Goal: Navigation & Orientation: Find specific page/section

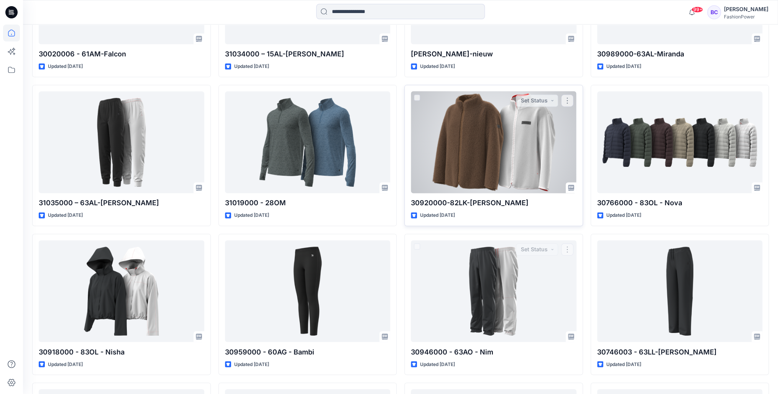
scroll to position [632, 0]
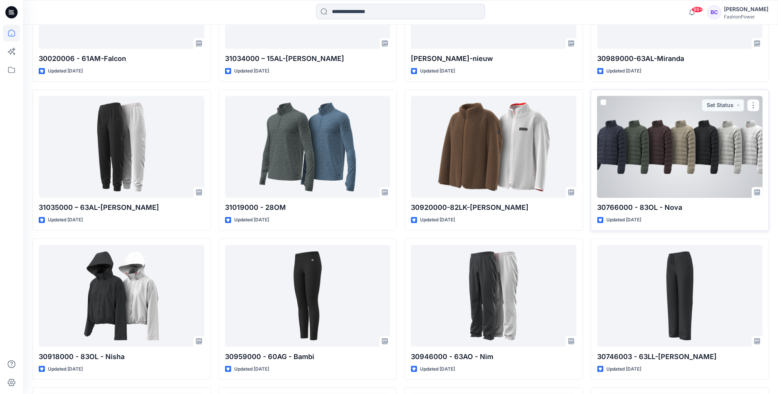
click at [662, 146] on div at bounding box center [680, 147] width 166 height 102
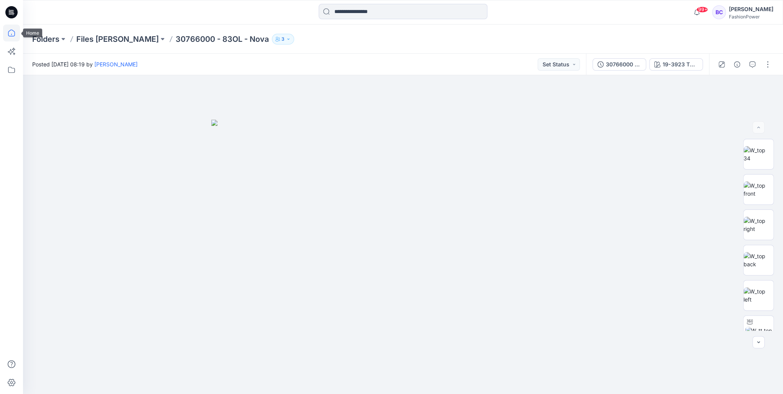
click at [6, 30] on icon at bounding box center [11, 33] width 17 height 17
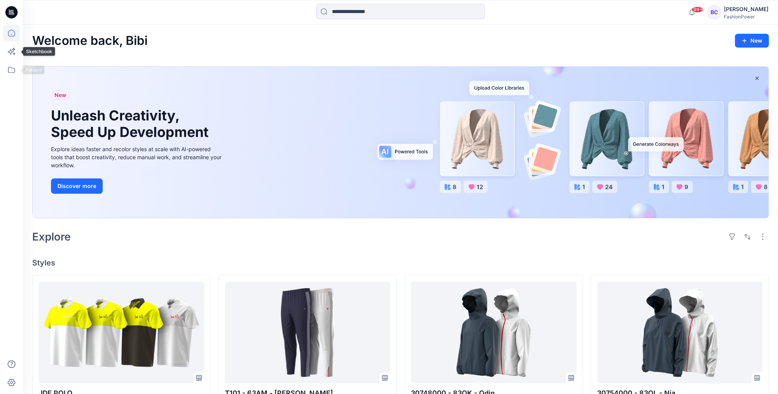
click at [15, 80] on div at bounding box center [11, 209] width 17 height 369
click at [10, 66] on icon at bounding box center [11, 69] width 17 height 17
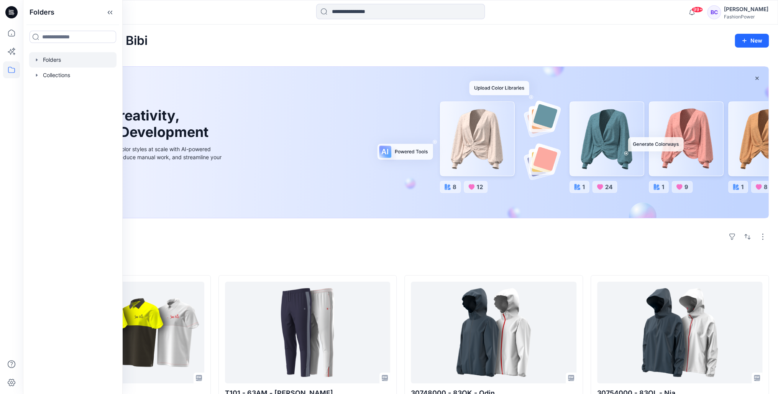
click at [31, 58] on div at bounding box center [72, 59] width 87 height 15
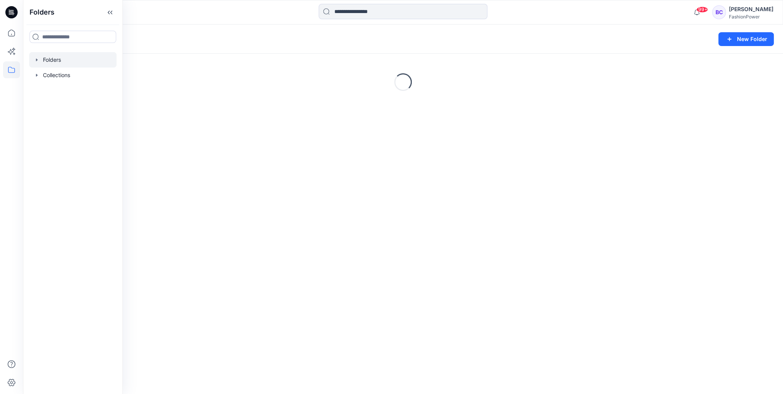
click at [36, 57] on icon "button" at bounding box center [37, 60] width 6 height 6
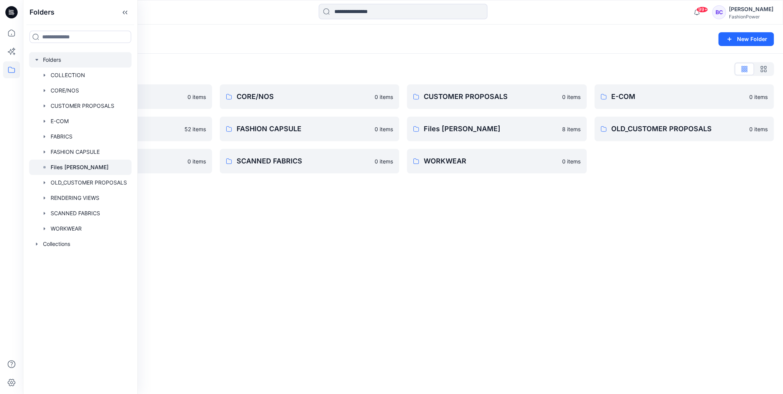
click at [41, 169] on div at bounding box center [80, 166] width 102 height 15
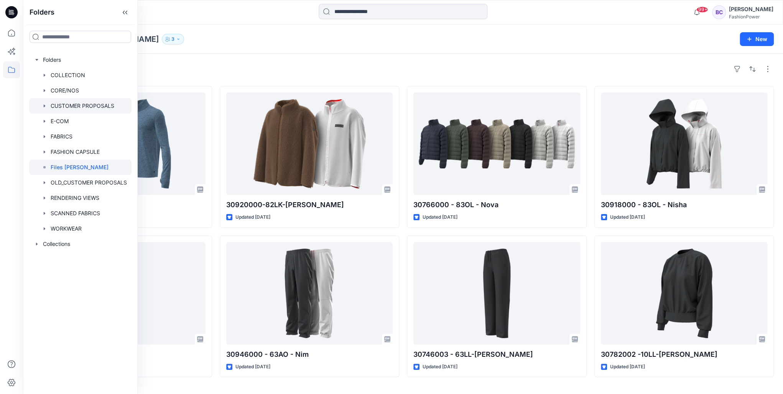
click at [40, 108] on div at bounding box center [80, 105] width 102 height 15
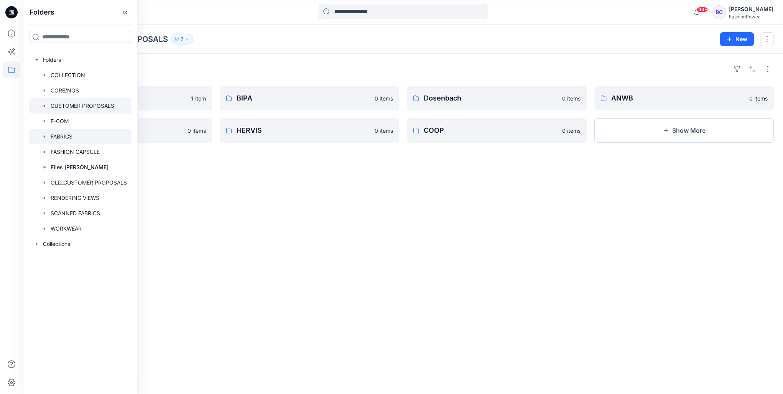
click at [44, 137] on icon "button" at bounding box center [45, 136] width 2 height 3
click at [57, 139] on div at bounding box center [80, 136] width 102 height 15
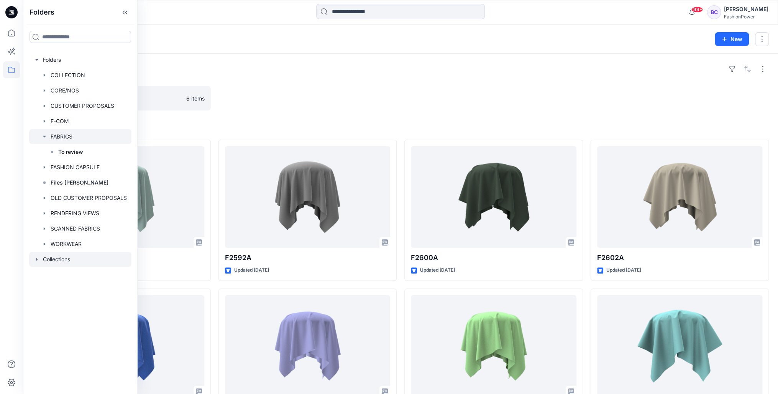
click at [31, 261] on div at bounding box center [80, 258] width 102 height 15
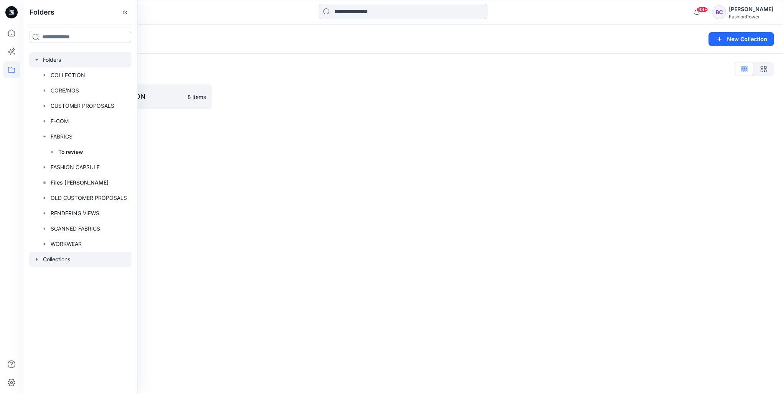
click at [36, 57] on icon "button" at bounding box center [37, 60] width 6 height 6
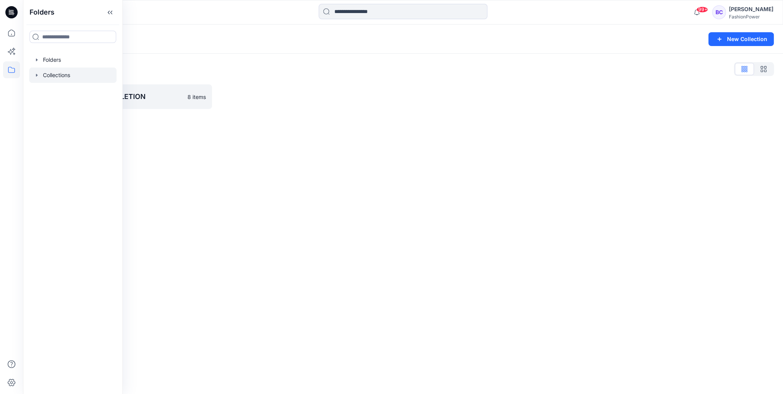
click at [268, 208] on div "Collections New Collection Collections List TEST WOMEN'S COLLETION 8 items" at bounding box center [403, 209] width 760 height 369
click at [52, 37] on p "Collections" at bounding box center [52, 39] width 41 height 11
click at [9, 29] on icon at bounding box center [11, 33] width 17 height 17
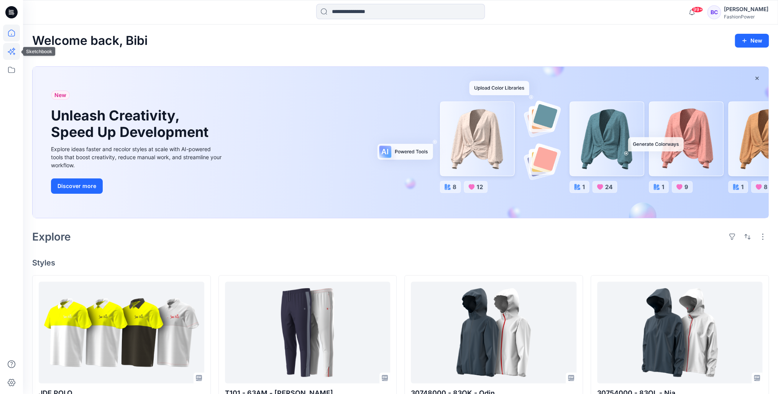
click at [9, 46] on icon at bounding box center [11, 51] width 17 height 17
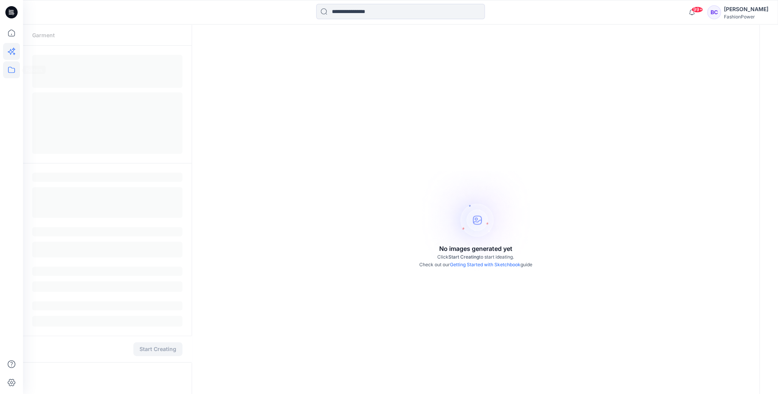
click at [9, 71] on icon at bounding box center [11, 69] width 17 height 17
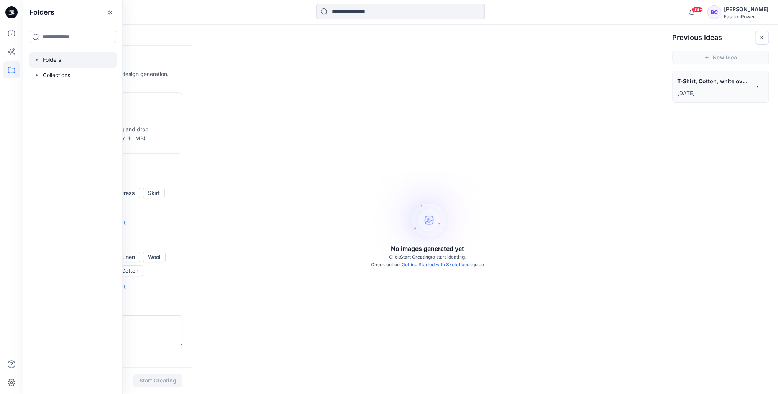
click at [39, 59] on icon "button" at bounding box center [37, 60] width 6 height 6
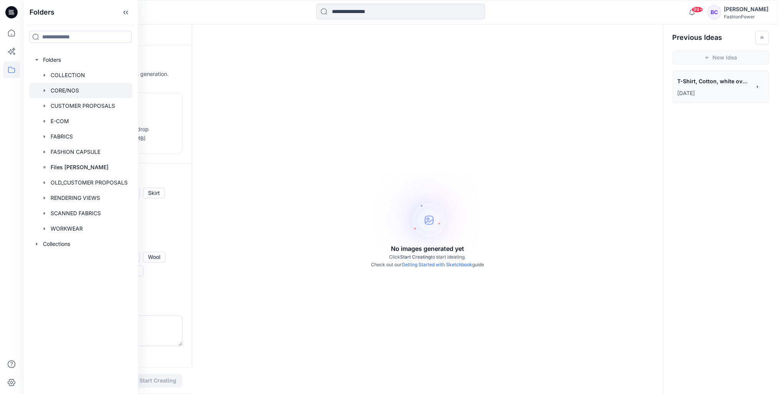
click at [43, 88] on icon "button" at bounding box center [44, 90] width 6 height 6
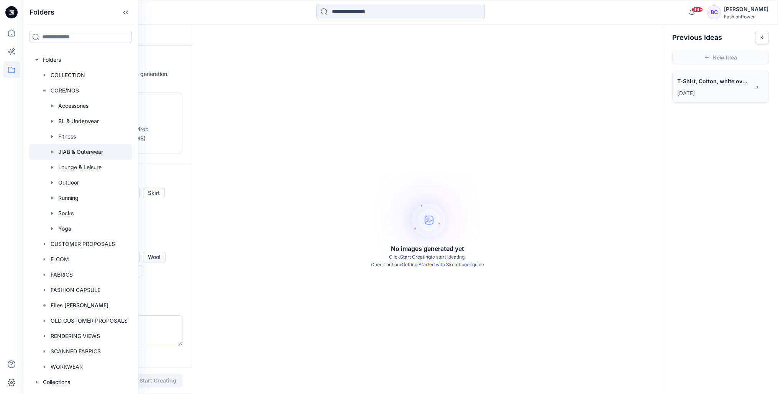
click at [83, 149] on div at bounding box center [80, 151] width 103 height 15
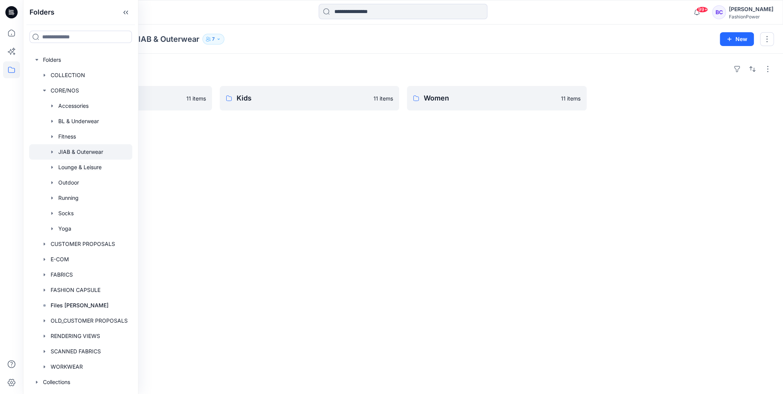
click at [51, 150] on icon "button" at bounding box center [52, 152] width 6 height 6
click at [84, 164] on div at bounding box center [80, 166] width 103 height 15
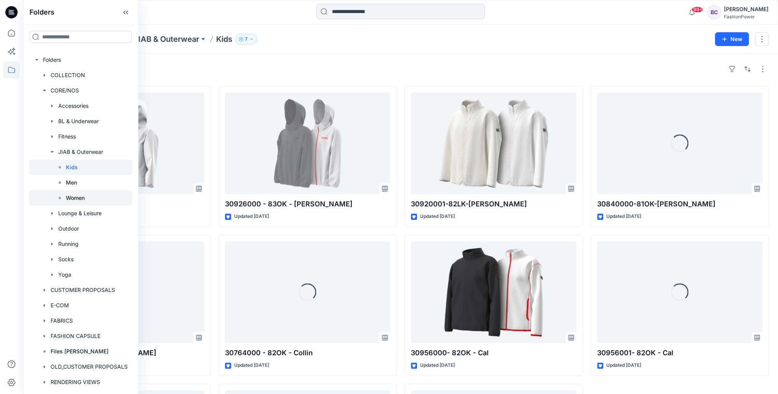
click at [79, 198] on p "Women" at bounding box center [75, 197] width 19 height 9
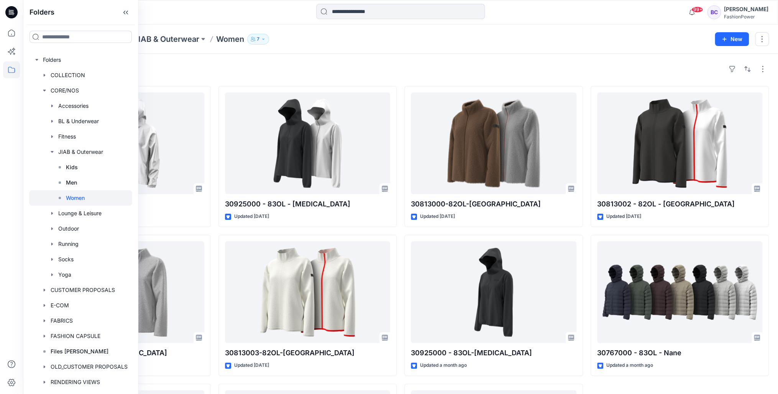
click at [458, 59] on div "Styles 30754000 - 83OL - Nia Updated 4 days ago 30813001-82OL-Sofia Updated 14 …" at bounding box center [400, 294] width 755 height 480
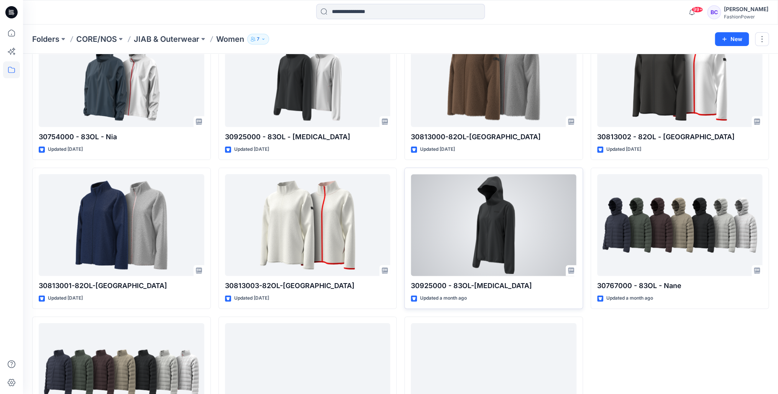
scroll to position [139, 0]
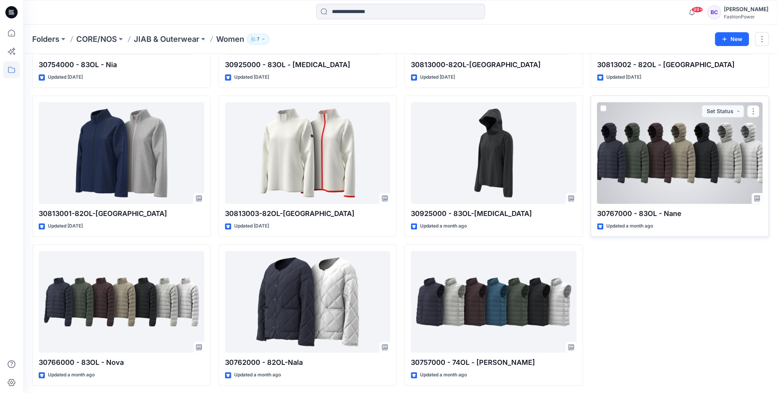
click at [663, 147] on div at bounding box center [680, 153] width 166 height 102
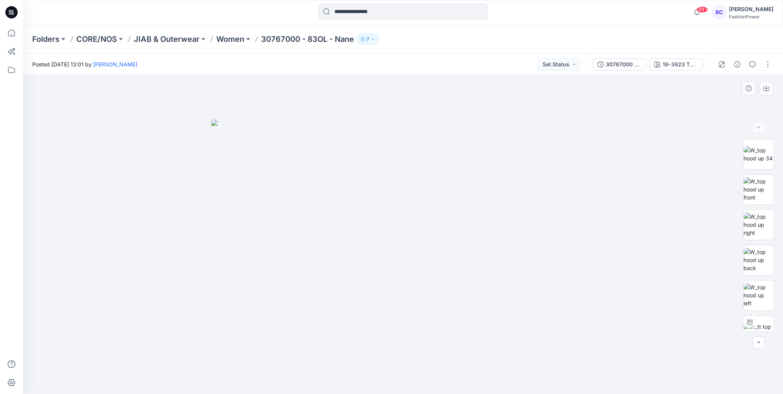
click at [729, 243] on div at bounding box center [403, 234] width 760 height 318
click at [758, 244] on div at bounding box center [758, 259] width 31 height 31
click at [219, 38] on p "Women" at bounding box center [230, 39] width 28 height 11
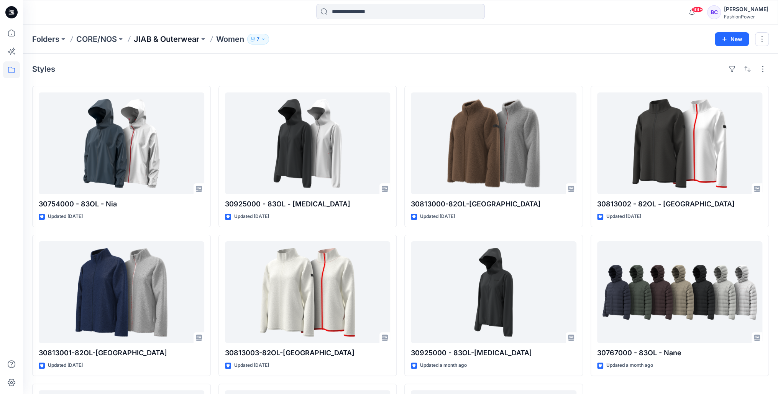
click at [188, 41] on p "JIAB & Outerwear" at bounding box center [167, 39] width 66 height 11
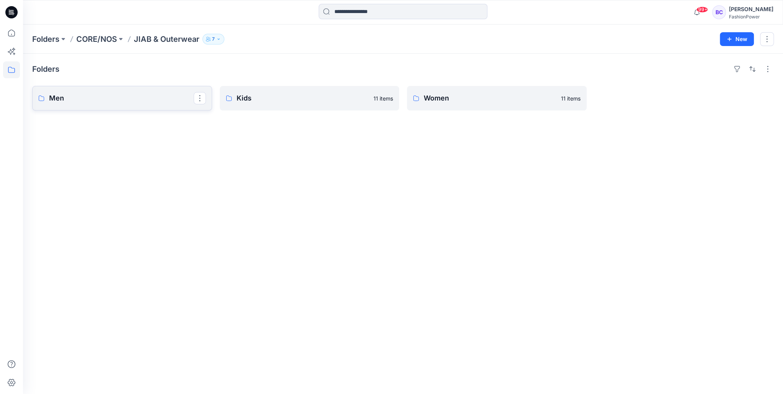
click at [141, 102] on p "Men" at bounding box center [121, 98] width 144 height 11
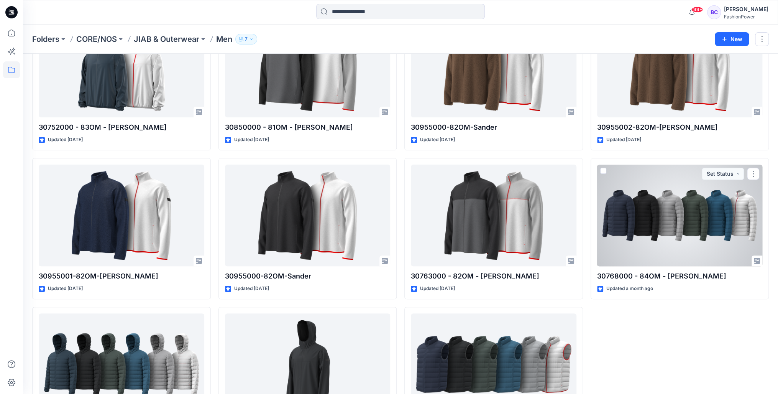
scroll to position [139, 0]
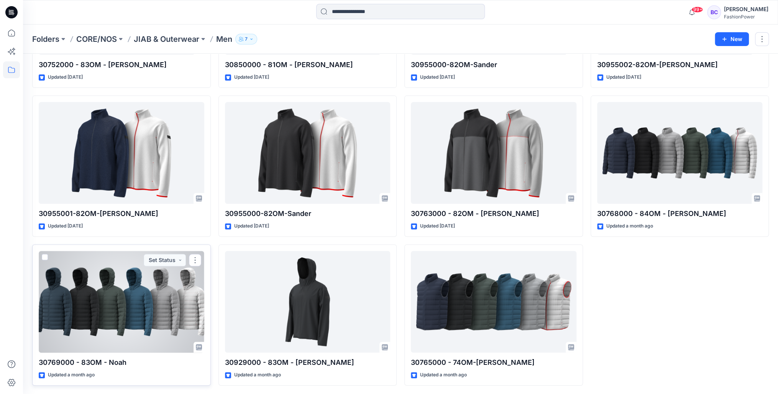
click at [144, 289] on div at bounding box center [122, 302] width 166 height 102
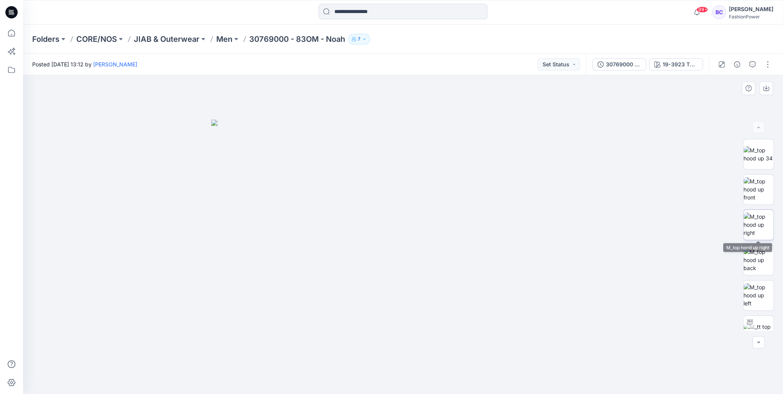
click at [765, 219] on img at bounding box center [758, 224] width 30 height 24
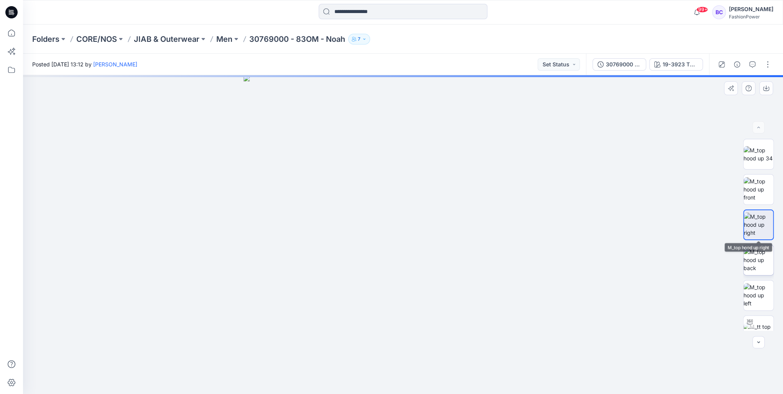
click at [758, 268] on img at bounding box center [758, 260] width 30 height 24
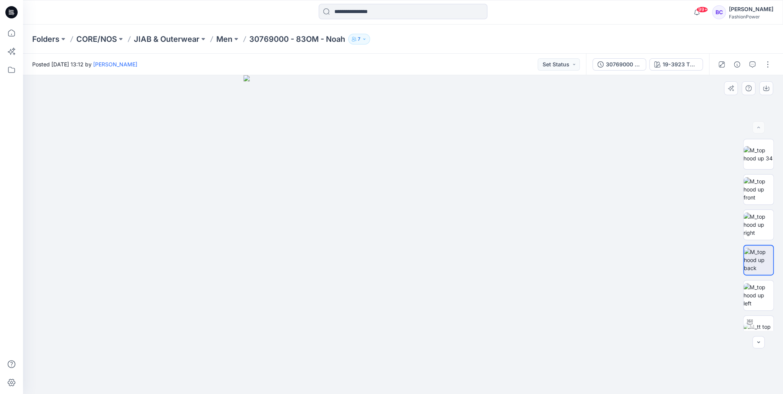
click at [758, 243] on div at bounding box center [758, 235] width 31 height 192
click at [758, 226] on img at bounding box center [758, 224] width 30 height 24
click at [755, 198] on img at bounding box center [758, 189] width 30 height 24
drag, startPoint x: 385, startPoint y: 192, endPoint x: 387, endPoint y: 179, distance: 13.2
click at [387, 179] on img at bounding box center [402, 190] width 465 height 405
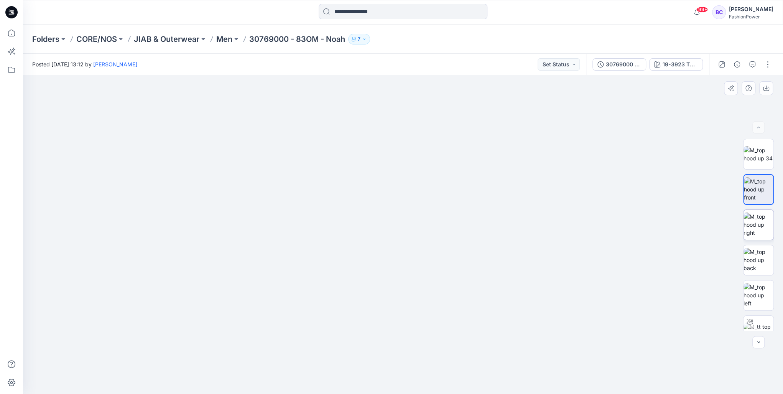
click at [759, 228] on img at bounding box center [758, 224] width 30 height 24
click at [762, 255] on img at bounding box center [758, 260] width 30 height 24
drag, startPoint x: 395, startPoint y: 295, endPoint x: 389, endPoint y: 272, distance: 24.0
click at [389, 272] on img at bounding box center [403, 191] width 428 height 404
drag, startPoint x: 382, startPoint y: 221, endPoint x: 382, endPoint y: 339, distance: 118.4
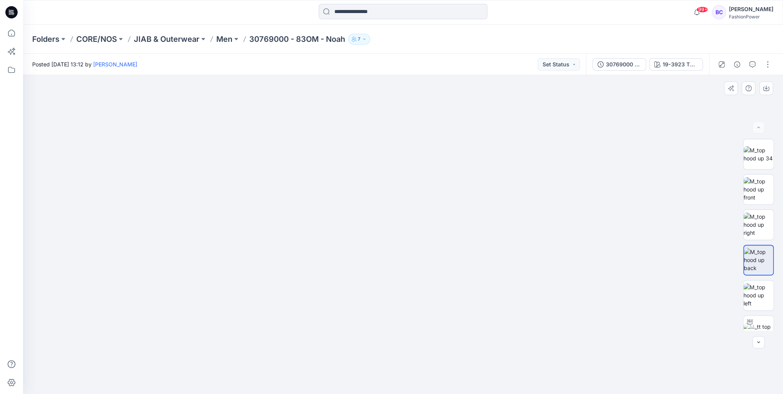
click at [382, 339] on img at bounding box center [399, 111] width 766 height 564
click at [751, 305] on img at bounding box center [758, 295] width 30 height 24
click at [745, 205] on div at bounding box center [758, 235] width 31 height 192
click at [751, 162] on img at bounding box center [758, 154] width 30 height 16
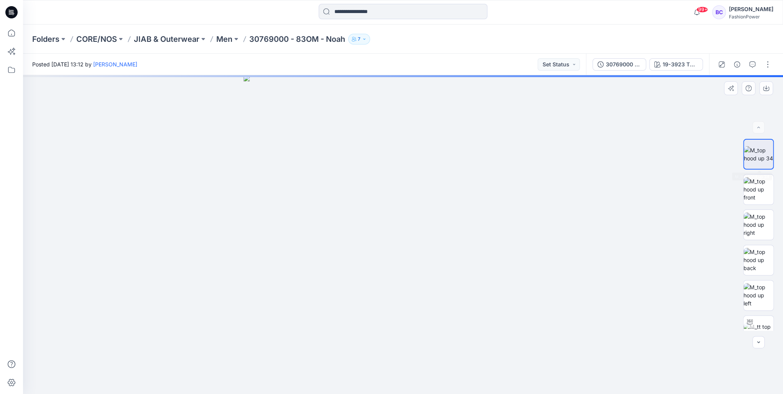
click at [753, 152] on img at bounding box center [757, 154] width 29 height 16
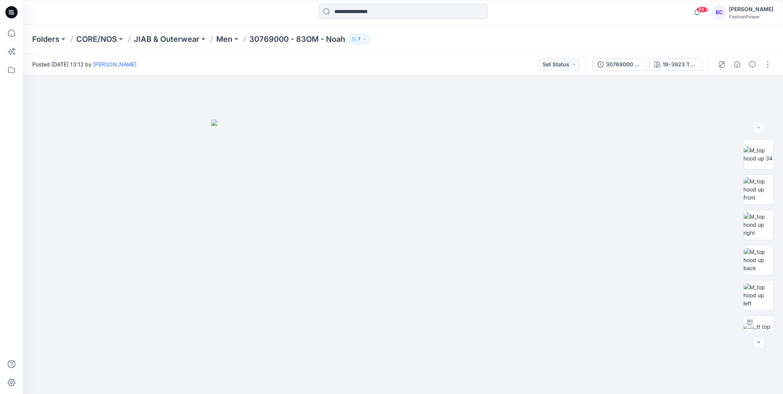
click at [220, 36] on p "Men" at bounding box center [224, 39] width 16 height 11
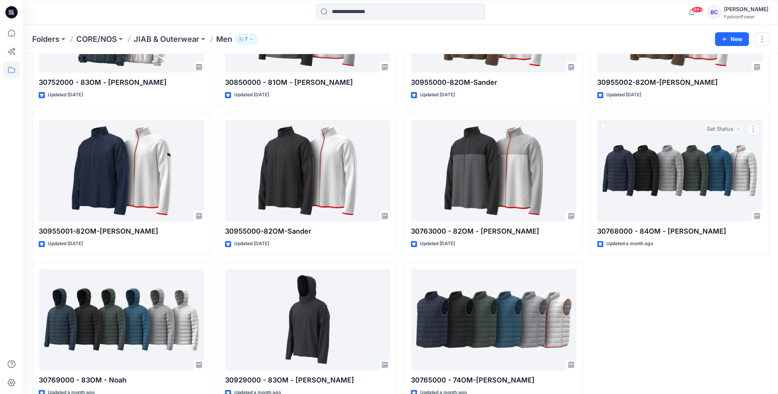
scroll to position [123, 0]
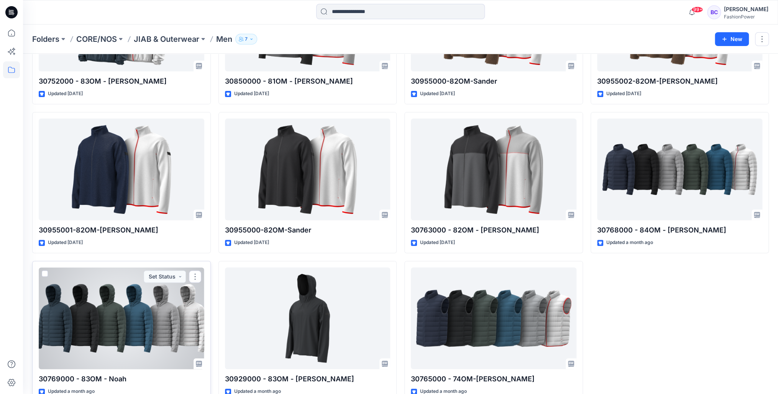
click at [121, 326] on div at bounding box center [122, 318] width 166 height 102
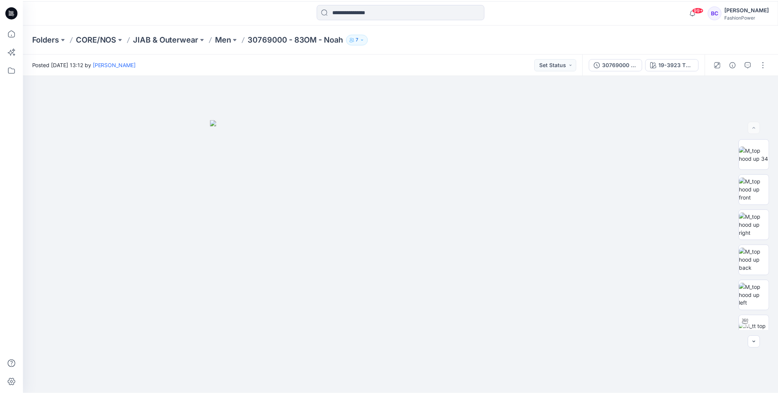
scroll to position [123, 0]
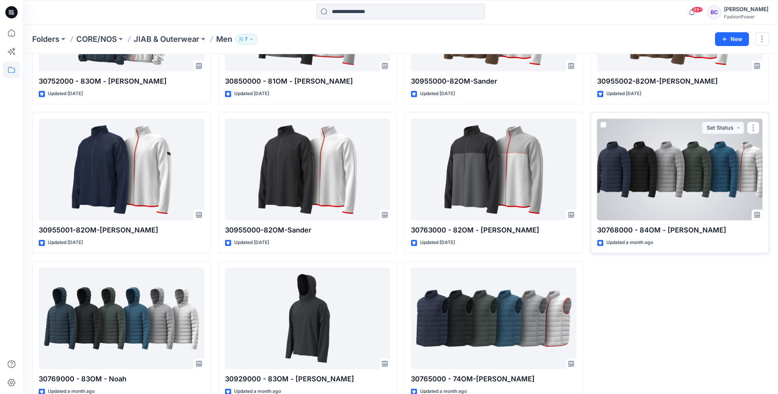
click at [689, 176] on div at bounding box center [680, 169] width 166 height 102
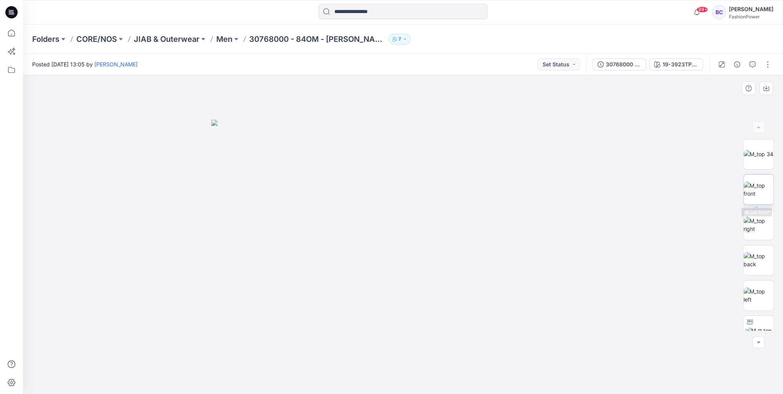
click at [764, 190] on img at bounding box center [758, 189] width 30 height 16
